Goal: Task Accomplishment & Management: Use online tool/utility

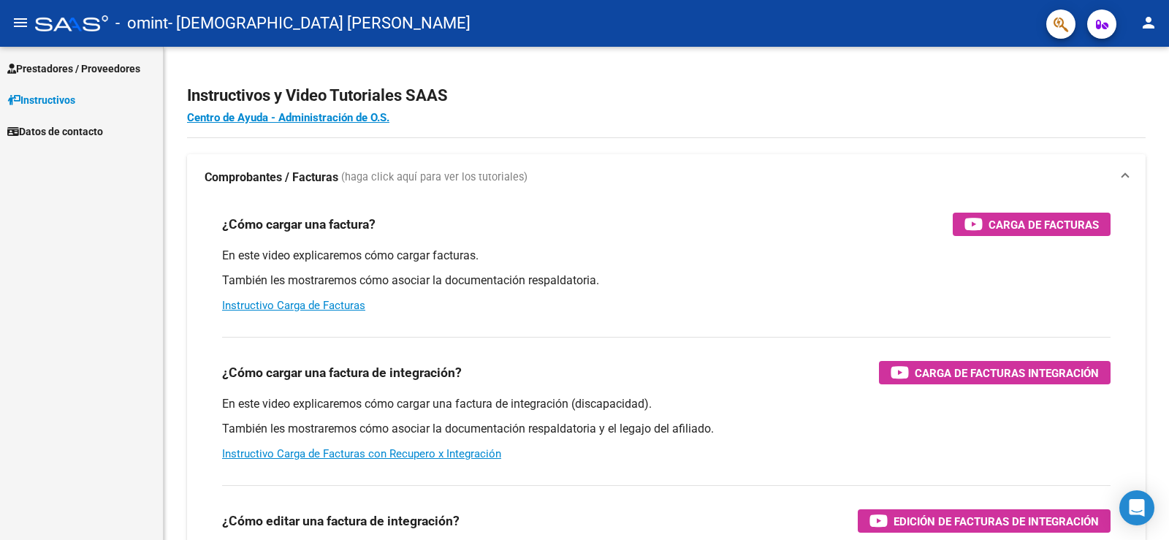
click at [38, 96] on span "Instructivos" at bounding box center [41, 100] width 68 height 16
click at [81, 69] on span "Prestadores / Proveedores" at bounding box center [73, 69] width 133 height 16
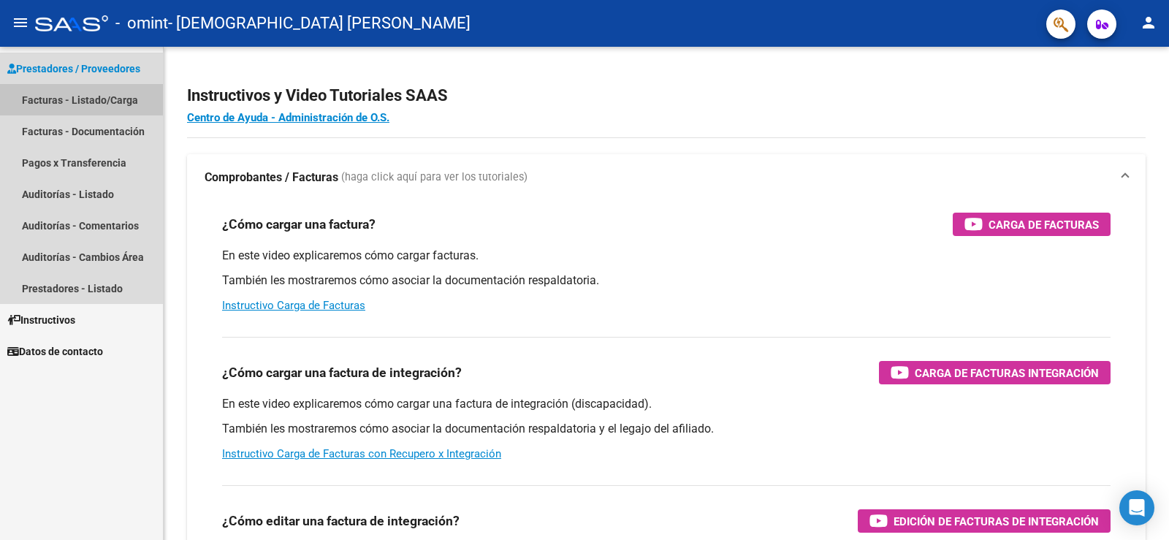
click at [96, 96] on link "Facturas - Listado/Carga" at bounding box center [81, 99] width 163 height 31
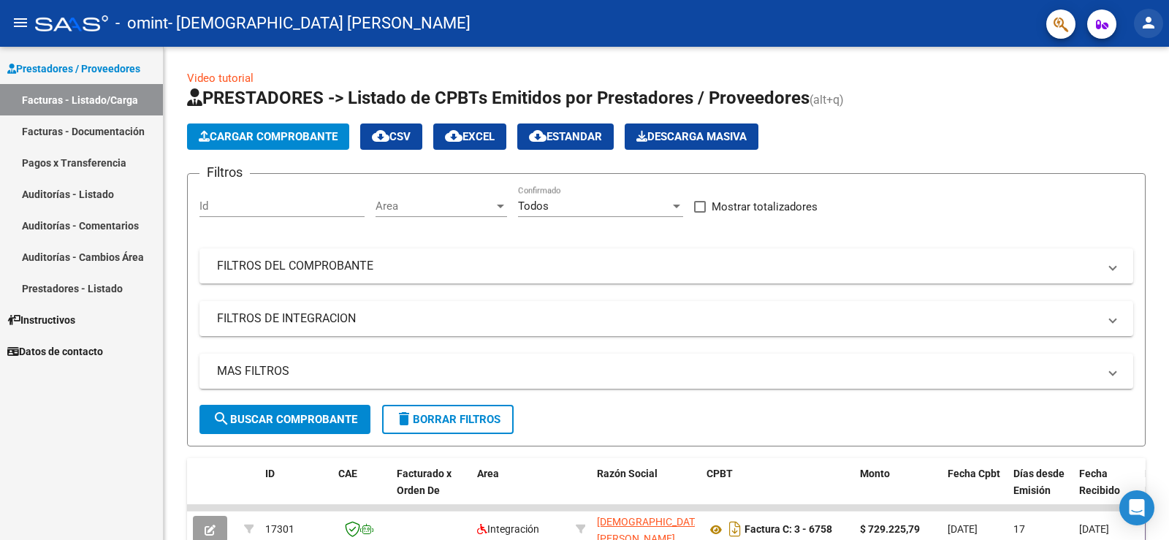
click at [1146, 23] on mat-icon "person" at bounding box center [1149, 23] width 18 height 18
click at [1100, 95] on mat-icon "exit_to_app" at bounding box center [1095, 96] width 18 height 18
